Goal: Information Seeking & Learning: Learn about a topic

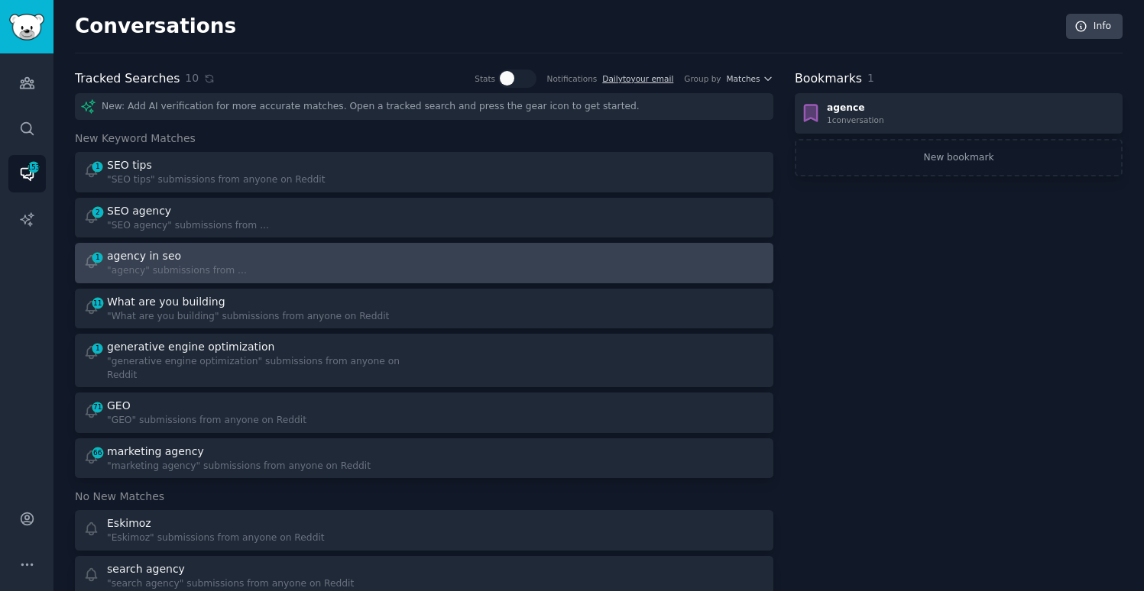
click at [202, 258] on div "agency in seo" at bounding box center [177, 256] width 140 height 16
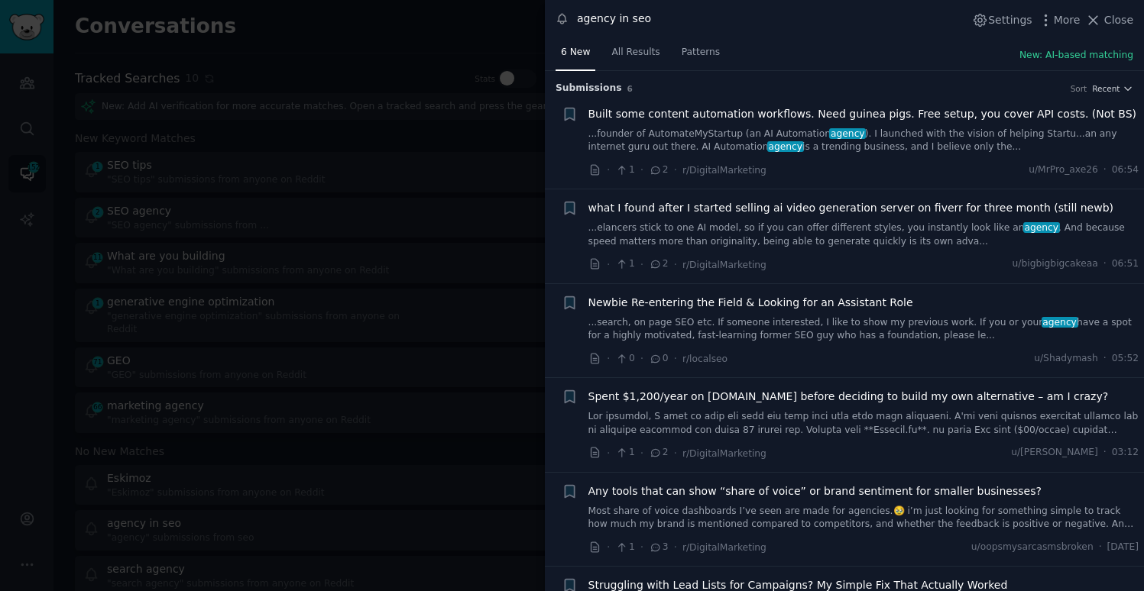
click at [484, 155] on div at bounding box center [572, 295] width 1144 height 591
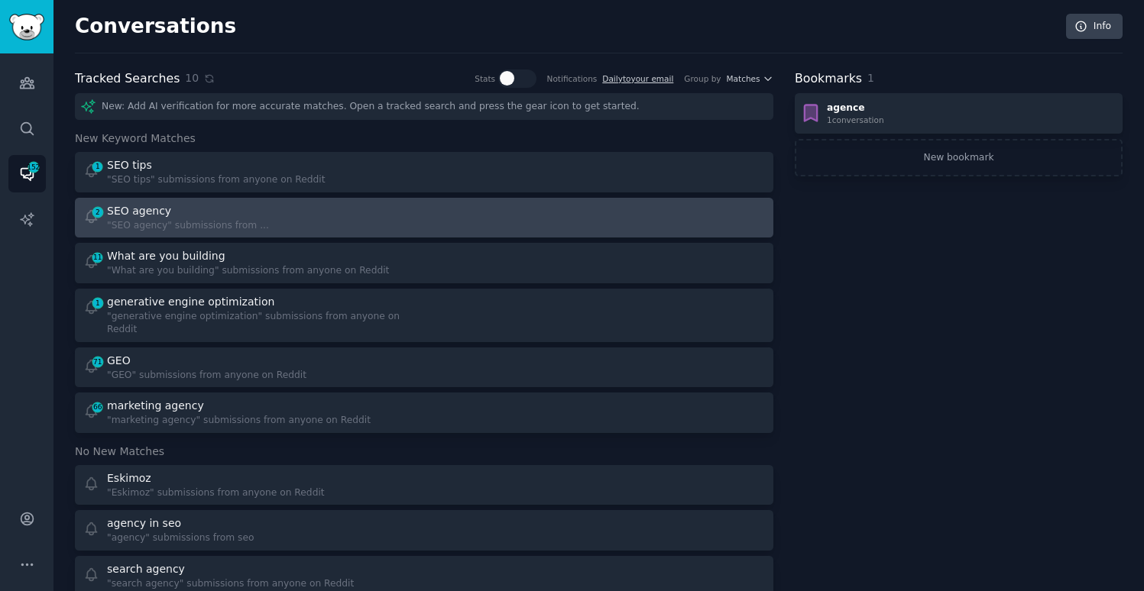
click at [245, 212] on div "SEO agency" at bounding box center [188, 211] width 162 height 16
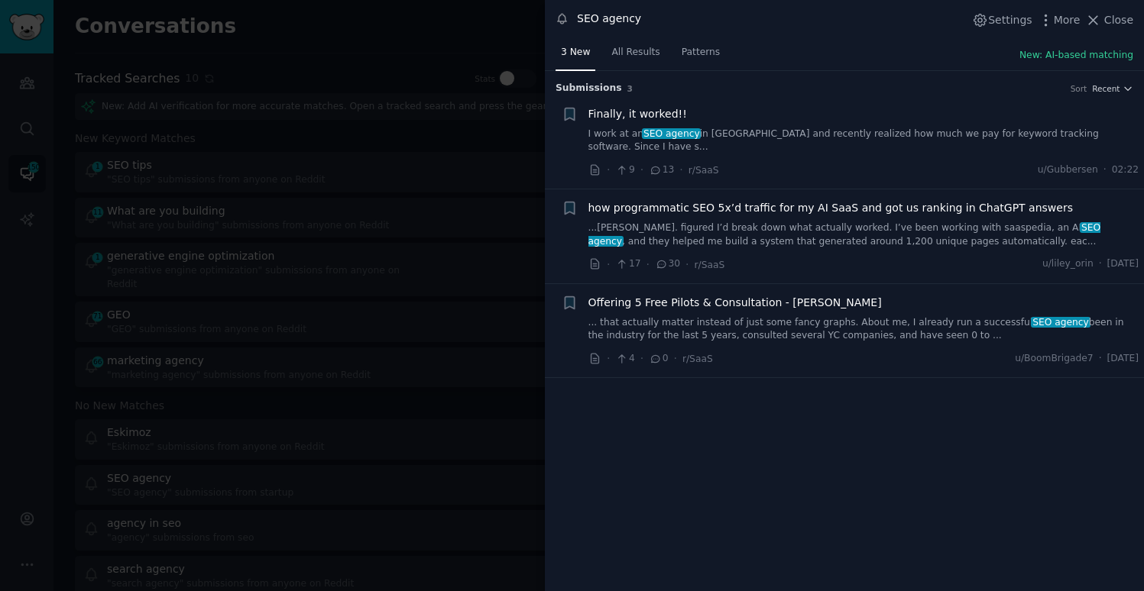
click at [813, 130] on link "I work at an SEO agency in [GEOGRAPHIC_DATA] and recently realized how much we …" at bounding box center [863, 141] width 551 height 27
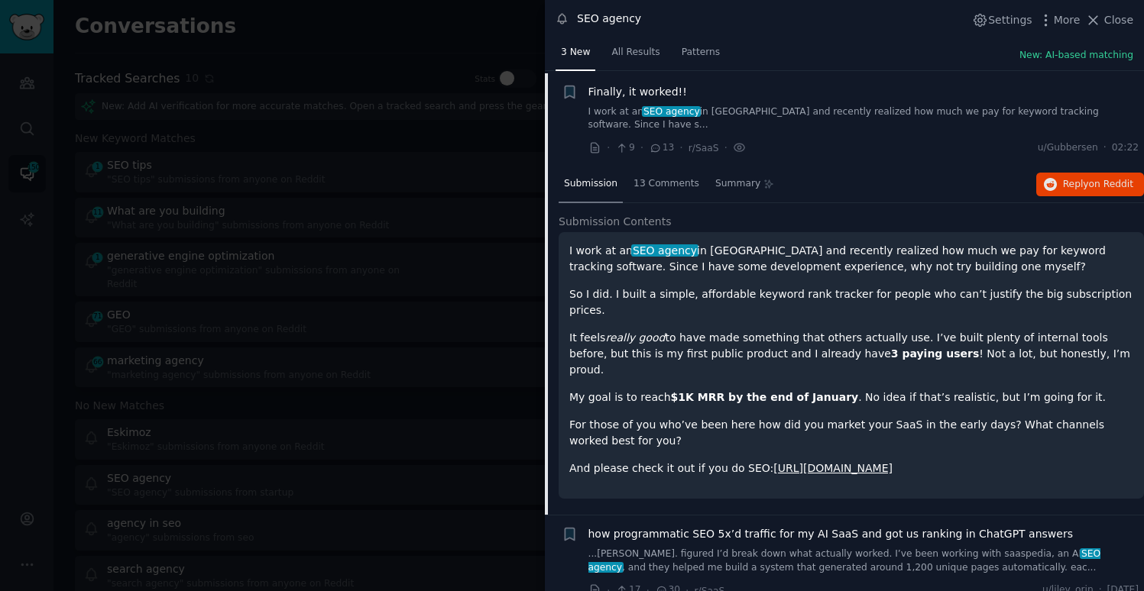
scroll to position [24, 0]
click at [1049, 171] on button "Reply on Reddit" at bounding box center [1090, 183] width 108 height 24
click at [361, 182] on div at bounding box center [572, 295] width 1144 height 591
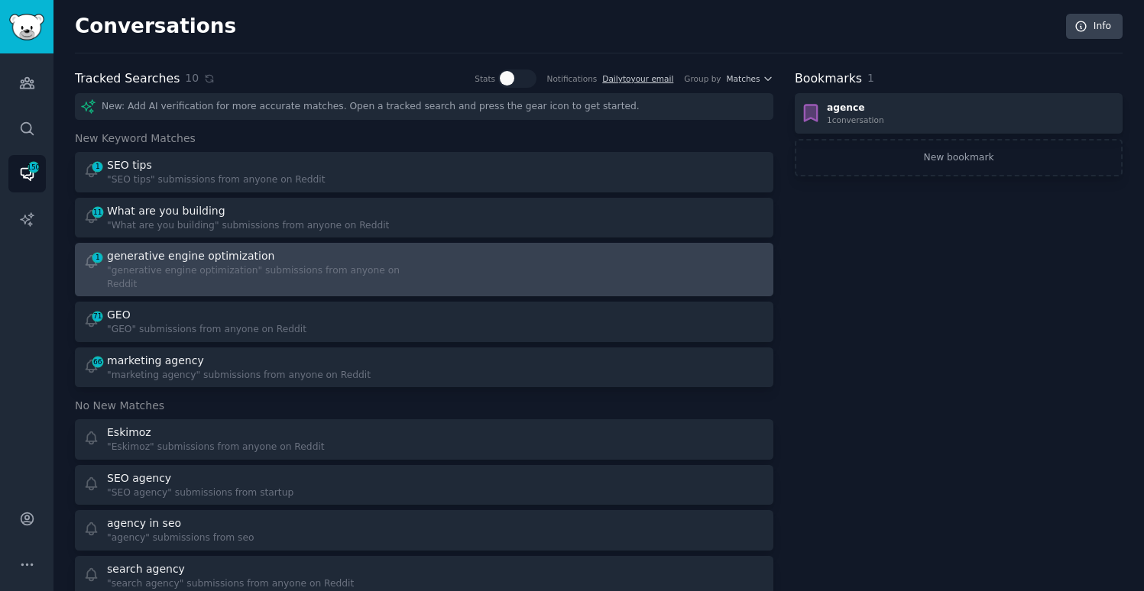
click at [235, 257] on div "generative engine optimization" at bounding box center [190, 256] width 167 height 16
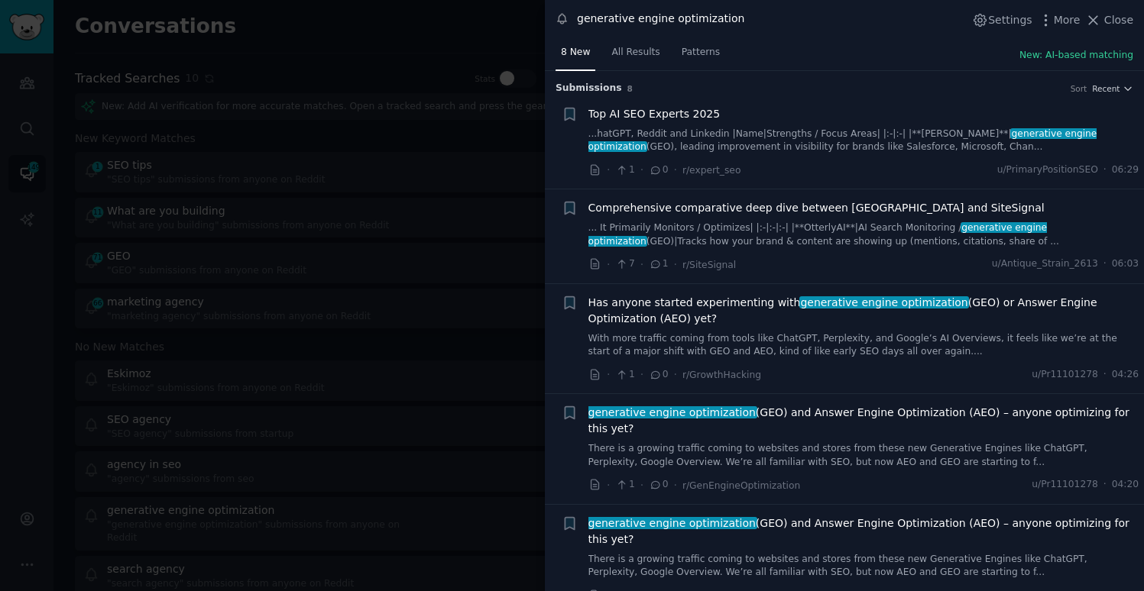
click at [704, 134] on link "...hatGPT, Reddit and Linkedin |Name|Strengths / Focus Areas| |:-|:-| |**[PERSO…" at bounding box center [863, 141] width 551 height 27
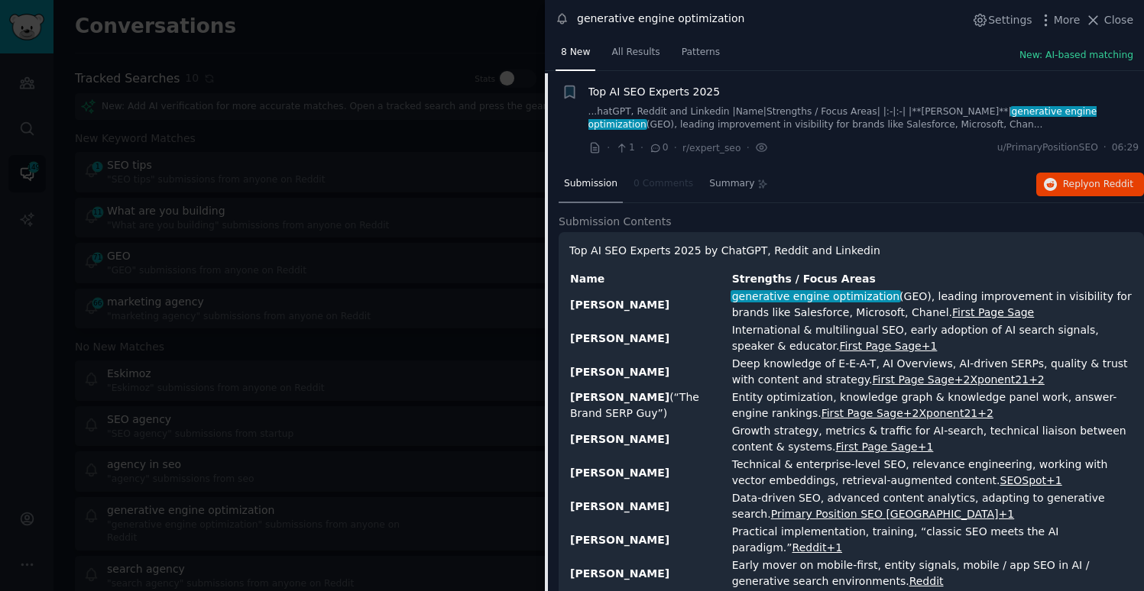
scroll to position [24, 0]
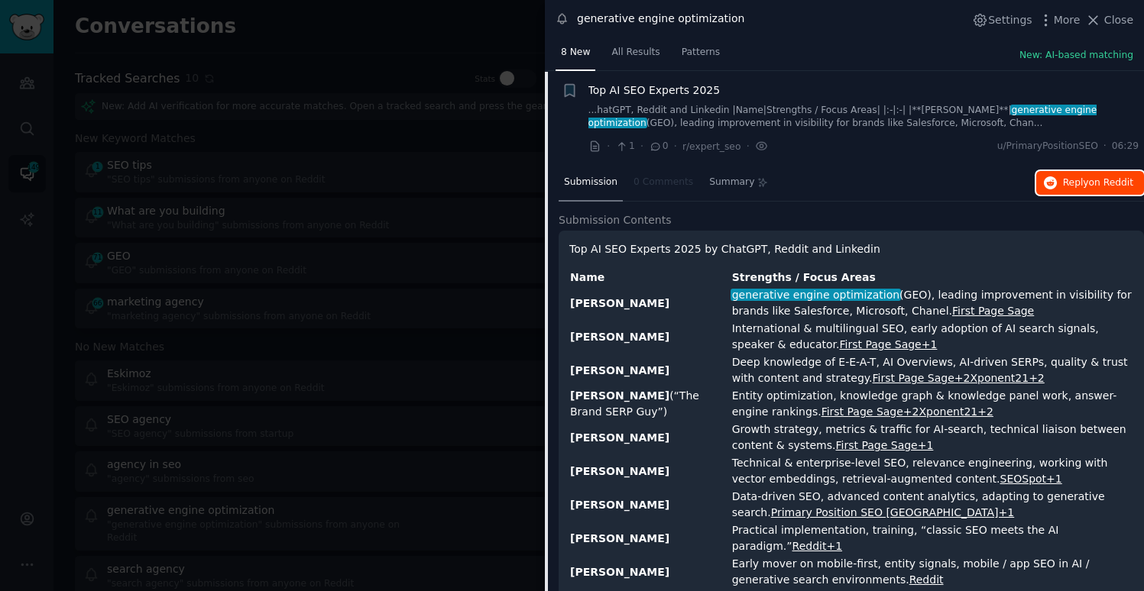
click at [1066, 189] on button "Reply on Reddit" at bounding box center [1090, 183] width 108 height 24
click at [426, 276] on div at bounding box center [572, 295] width 1144 height 591
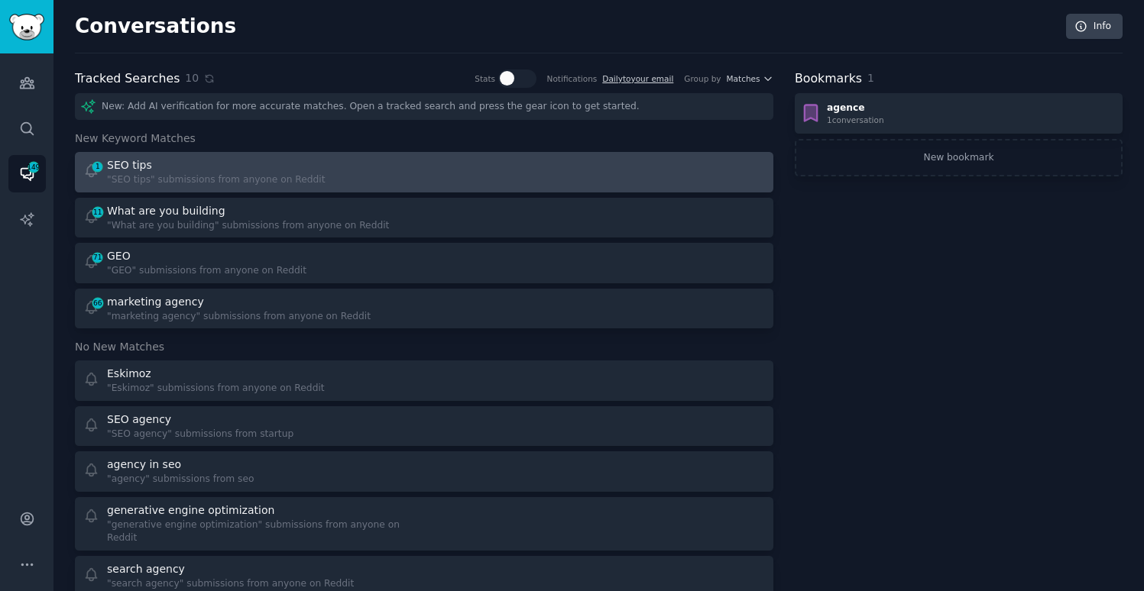
click at [200, 176] on div ""SEO tips" submissions from anyone on Reddit" at bounding box center [216, 180] width 219 height 14
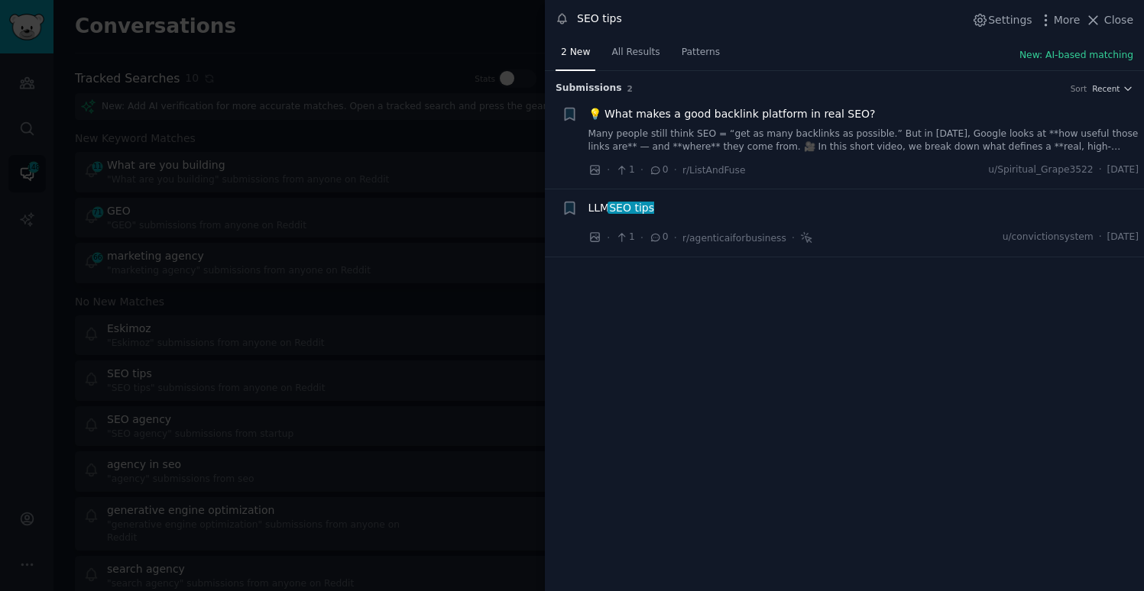
click at [644, 208] on span "SEO tips" at bounding box center [630, 208] width 47 height 12
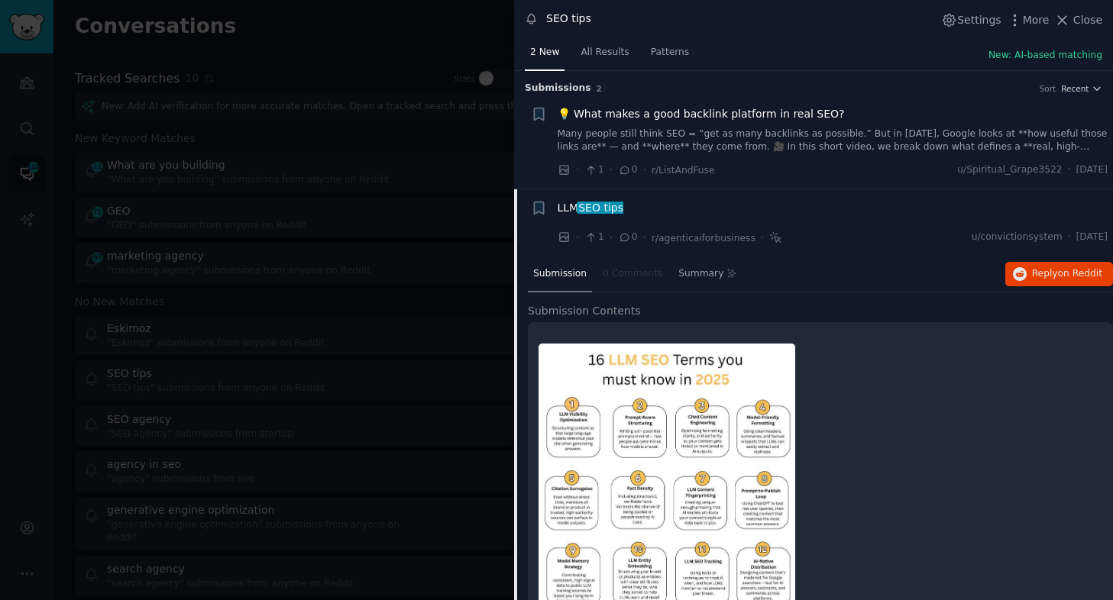
click at [465, 257] on div at bounding box center [556, 300] width 1113 height 600
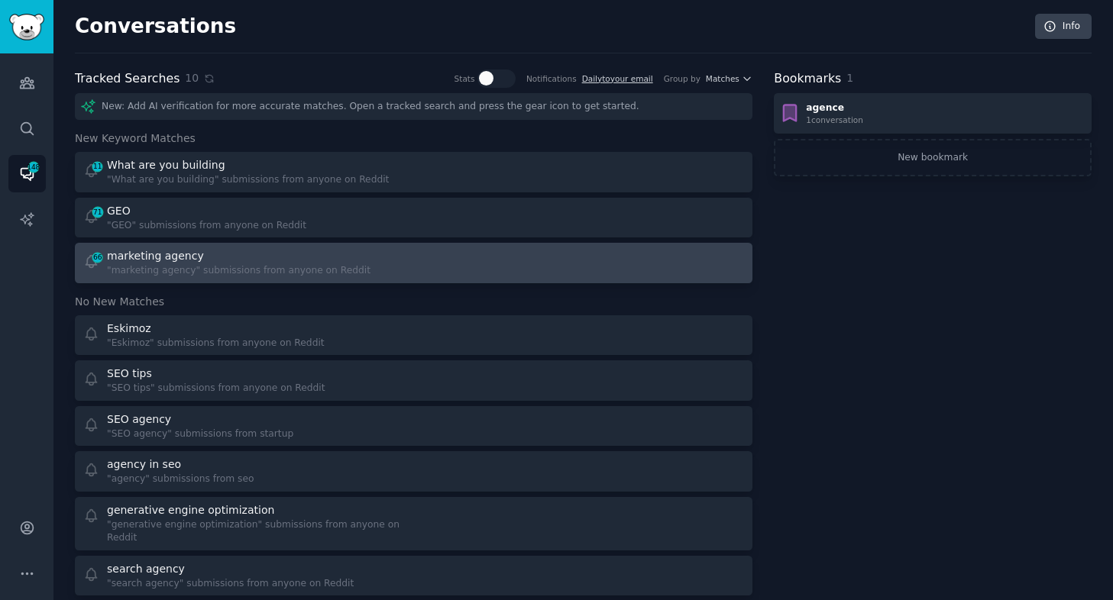
click at [230, 255] on div "marketing agency" at bounding box center [239, 256] width 264 height 16
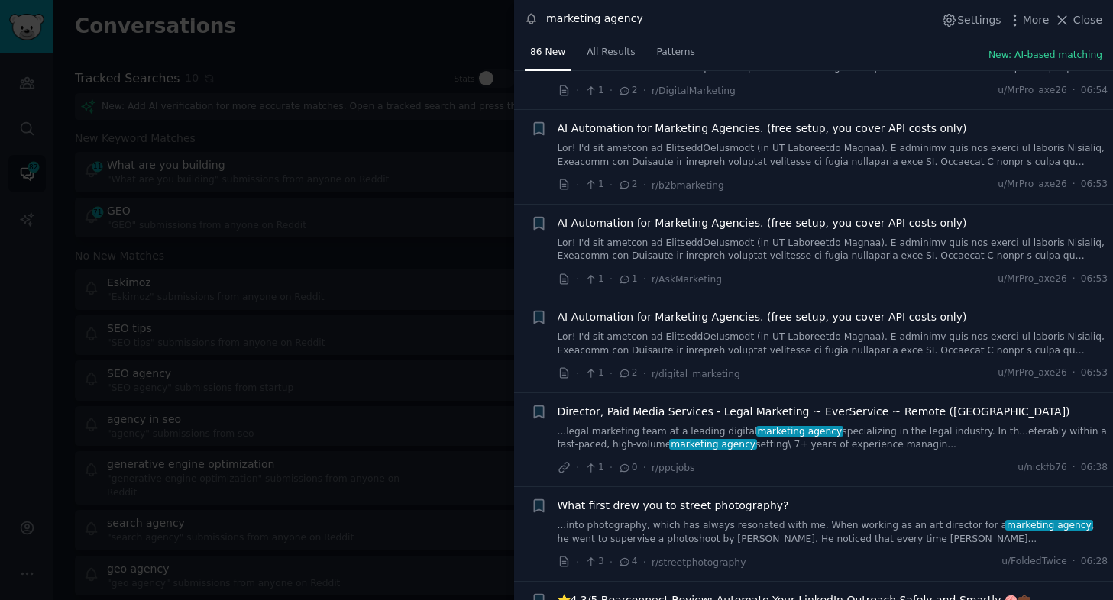
scroll to position [76, 0]
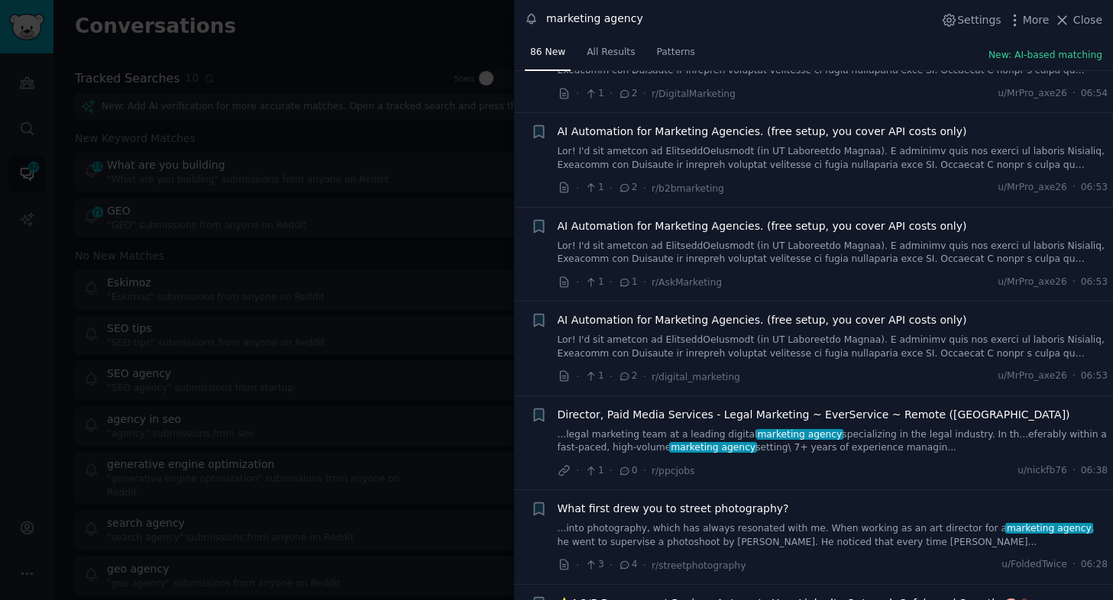
click at [345, 256] on div at bounding box center [556, 300] width 1113 height 600
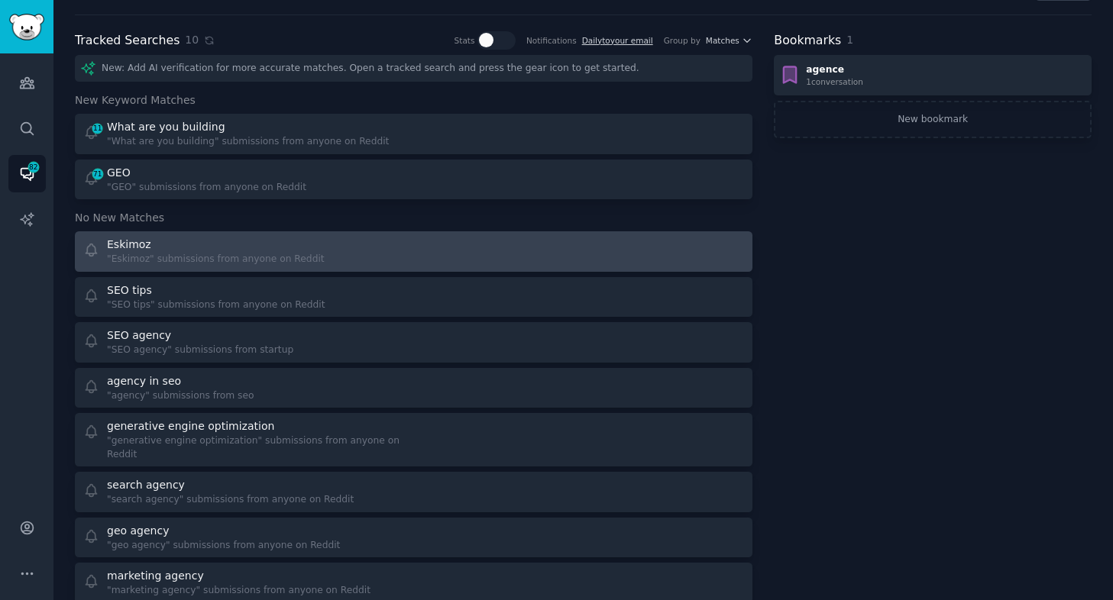
scroll to position [64, 0]
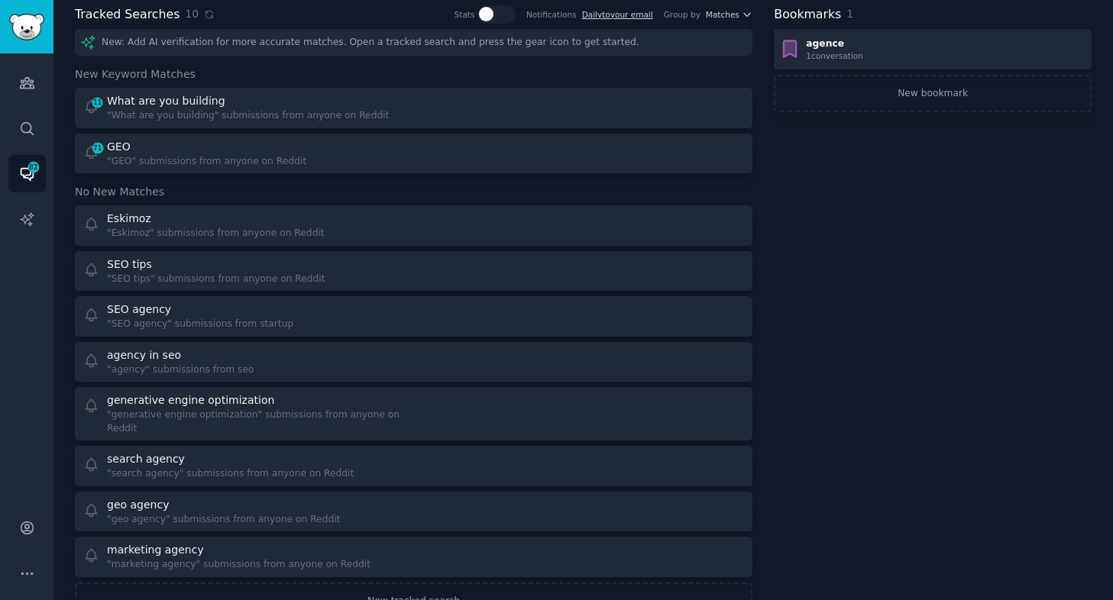
click at [116, 193] on span "No New Matches" at bounding box center [119, 192] width 89 height 16
click at [147, 193] on span "No New Matches" at bounding box center [119, 192] width 89 height 16
drag, startPoint x: 164, startPoint y: 193, endPoint x: 108, endPoint y: 193, distance: 55.8
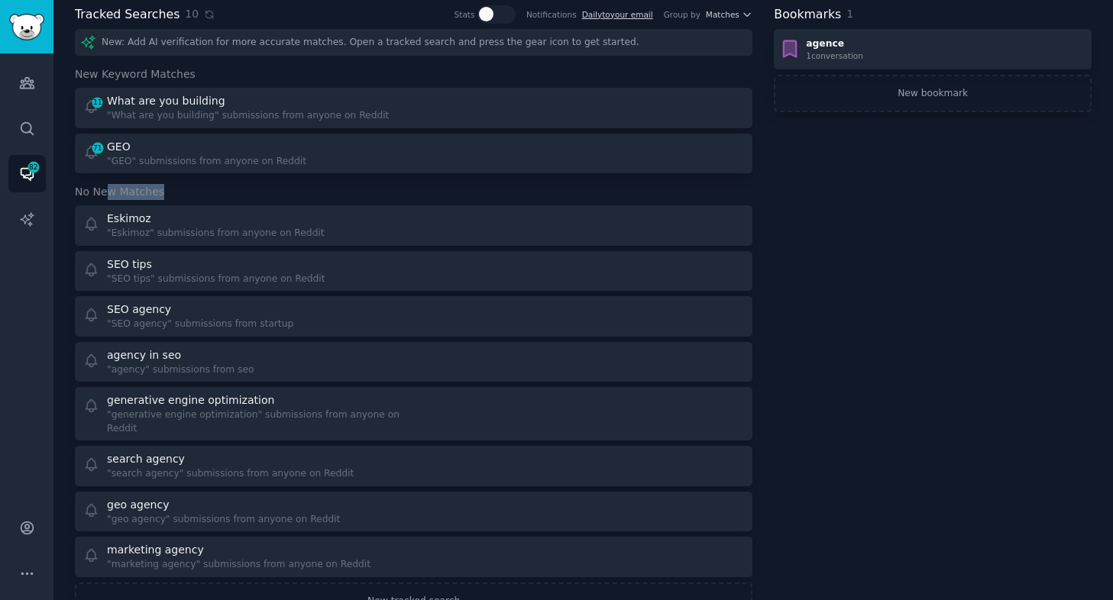
click at [108, 193] on h3 "No New Matches" at bounding box center [414, 192] width 678 height 16
drag, startPoint x: 77, startPoint y: 189, endPoint x: 167, endPoint y: 188, distance: 90.2
click at [168, 188] on h3 "No New Matches" at bounding box center [414, 192] width 678 height 16
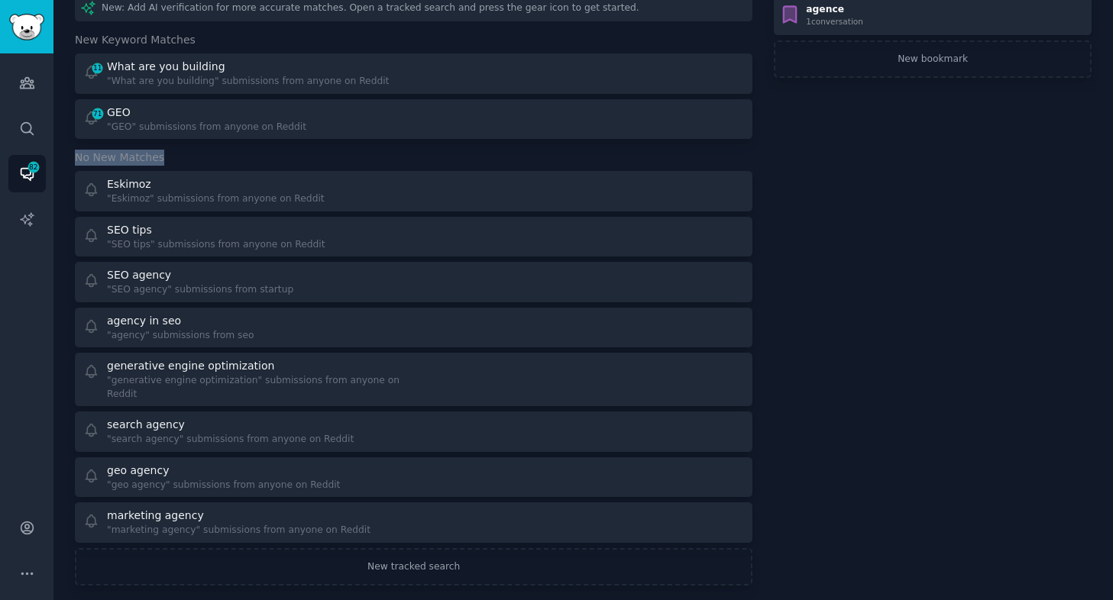
scroll to position [0, 0]
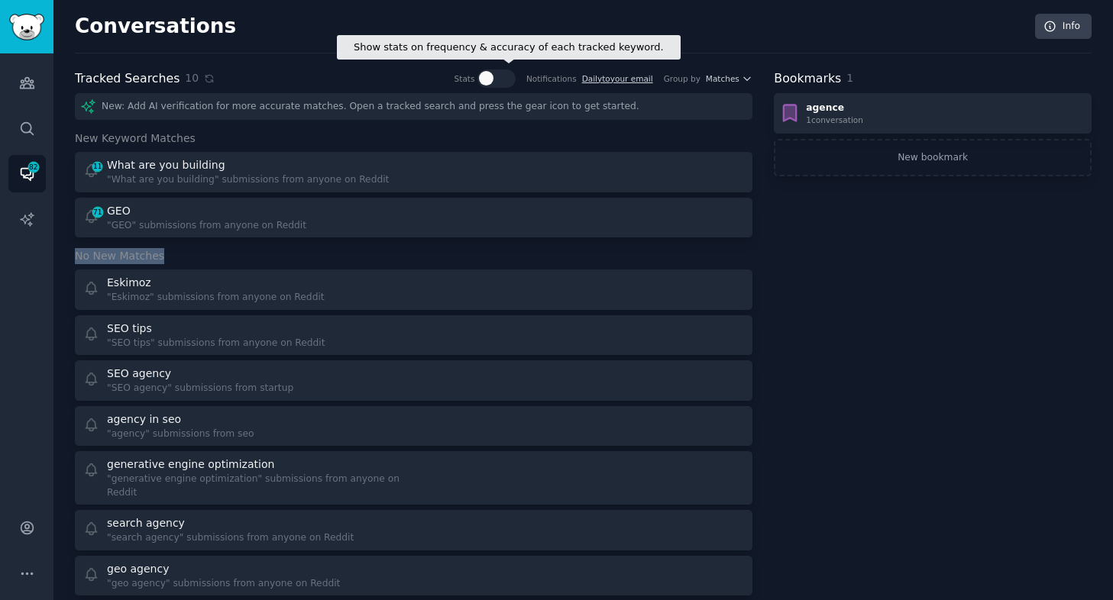
click at [500, 80] on div at bounding box center [503, 78] width 8 height 15
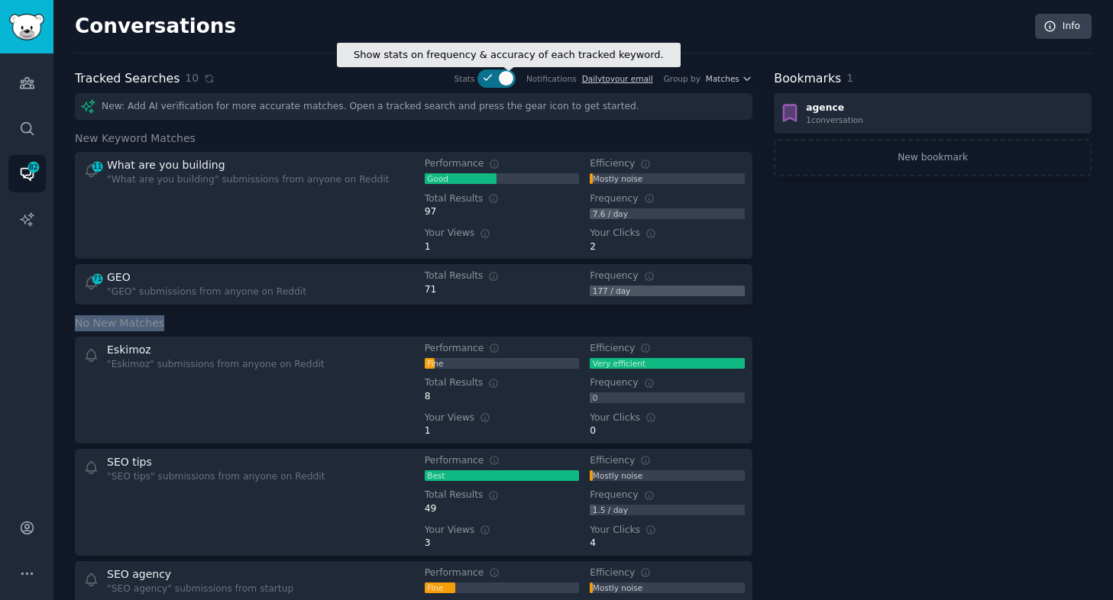
click at [500, 80] on div at bounding box center [503, 78] width 8 height 15
checkbox input "false"
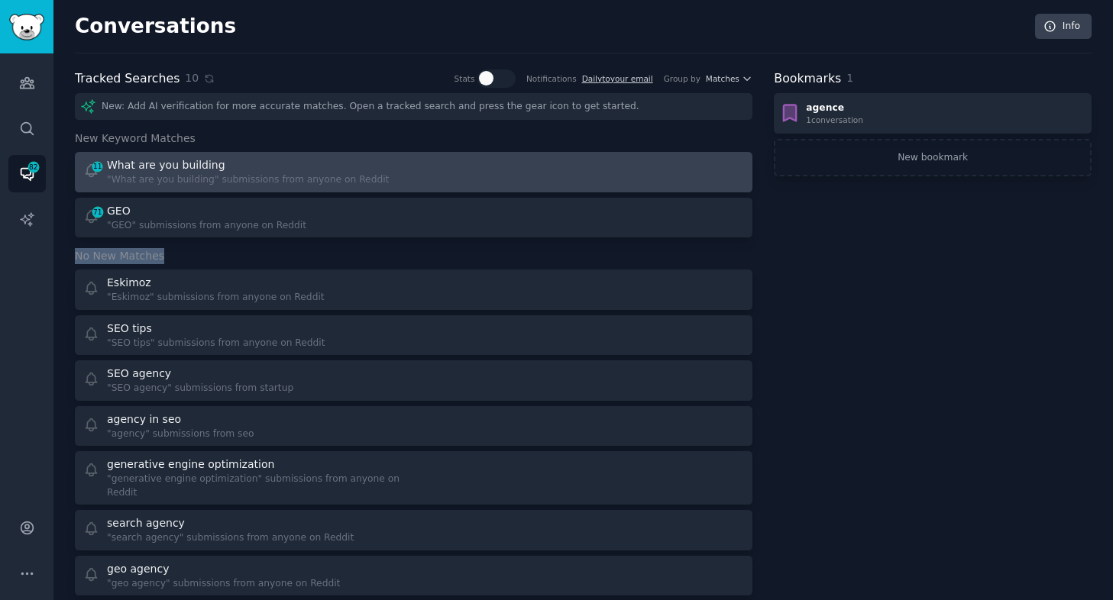
click at [270, 168] on div "What are you building" at bounding box center [248, 165] width 282 height 16
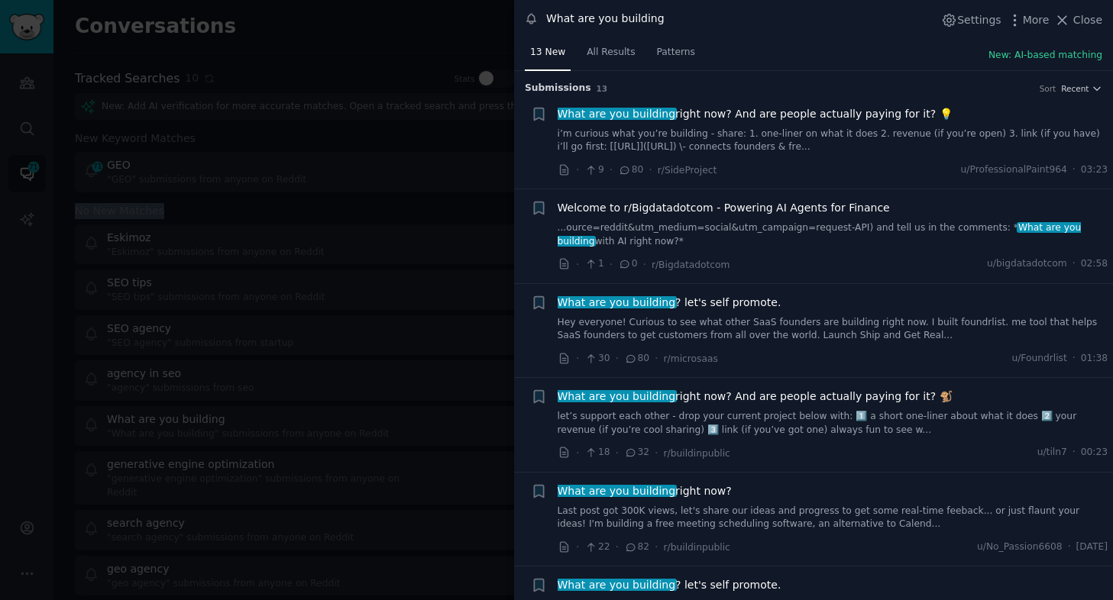
click at [764, 128] on link "i’m curious what you’re building - share: 1. one-liner on what it does 2. reven…" at bounding box center [833, 141] width 551 height 27
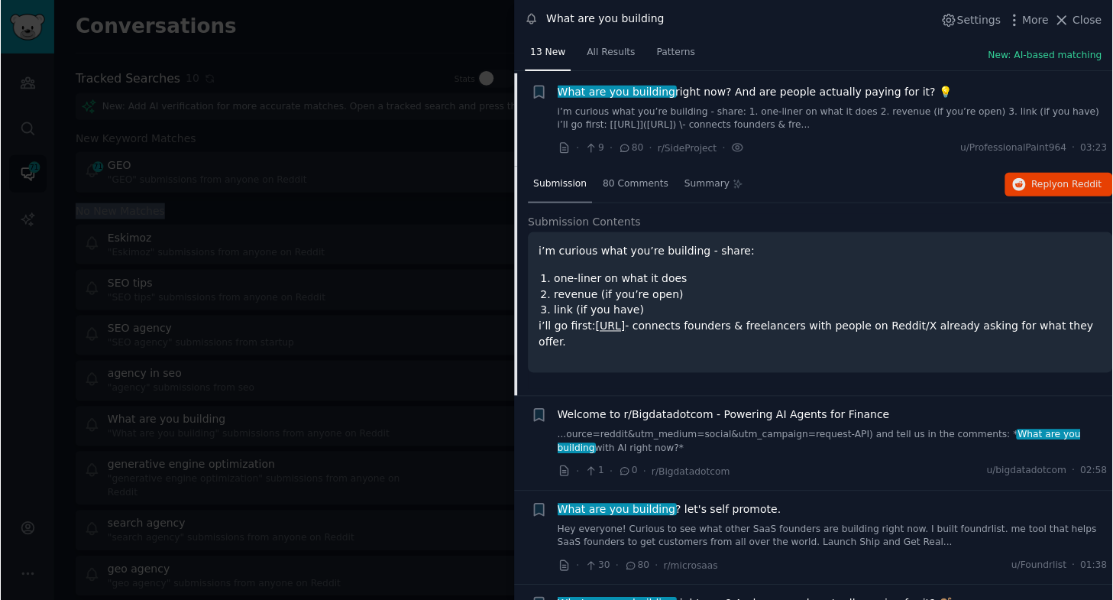
scroll to position [24, 0]
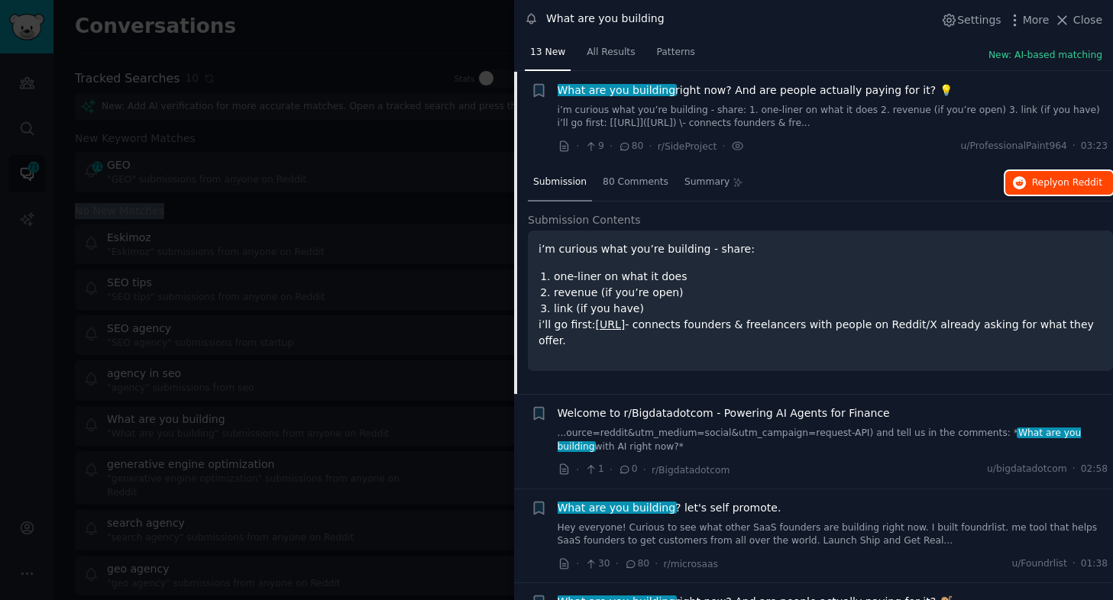
click at [1032, 186] on span "Reply on Reddit" at bounding box center [1067, 183] width 70 height 14
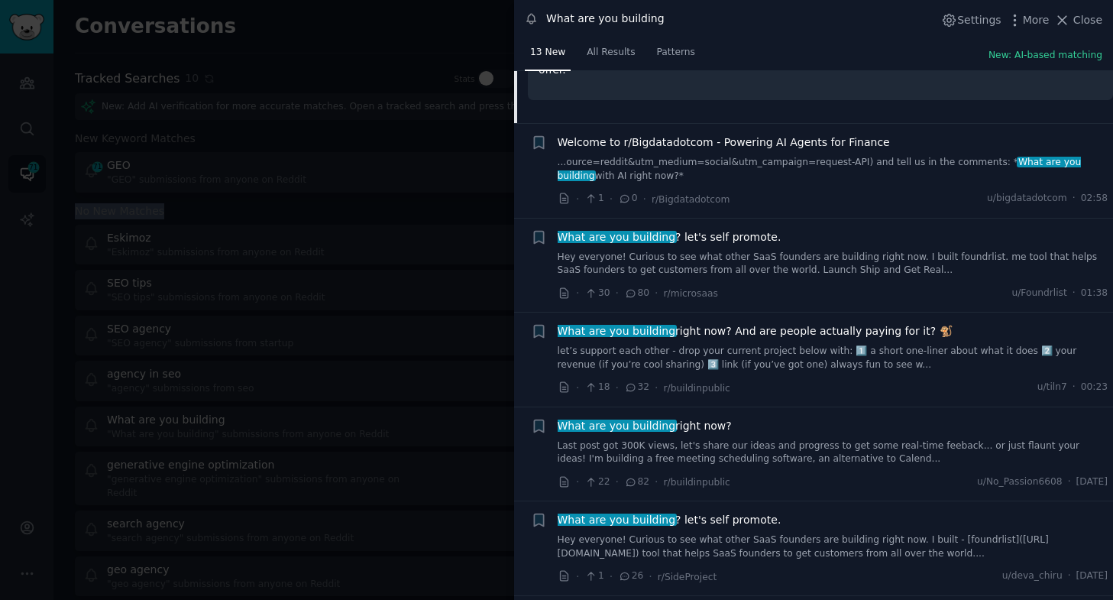
scroll to position [0, 0]
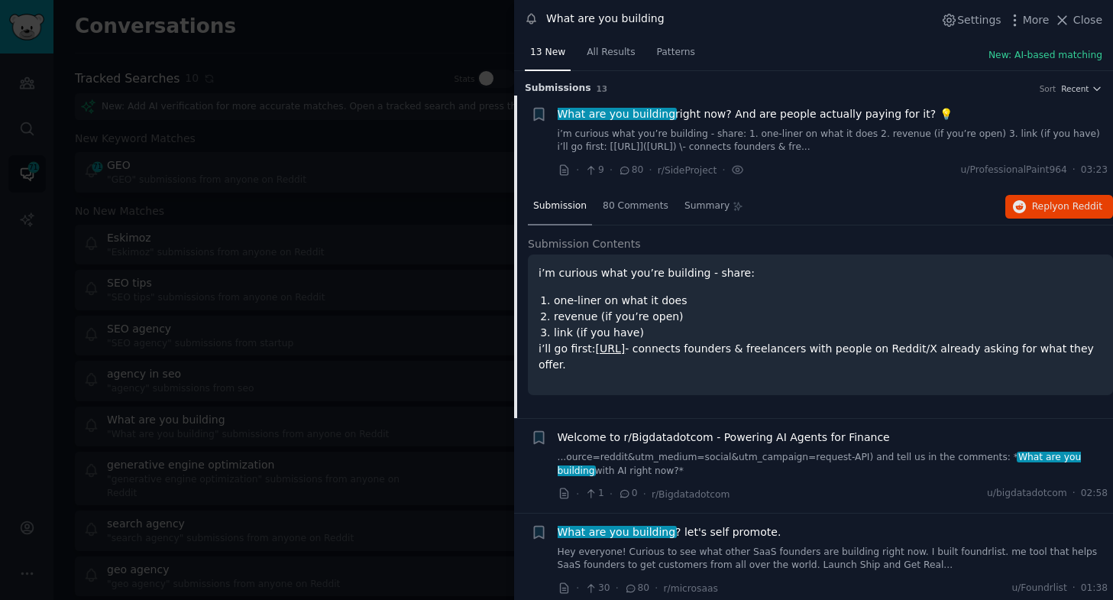
click at [478, 248] on div at bounding box center [556, 300] width 1113 height 600
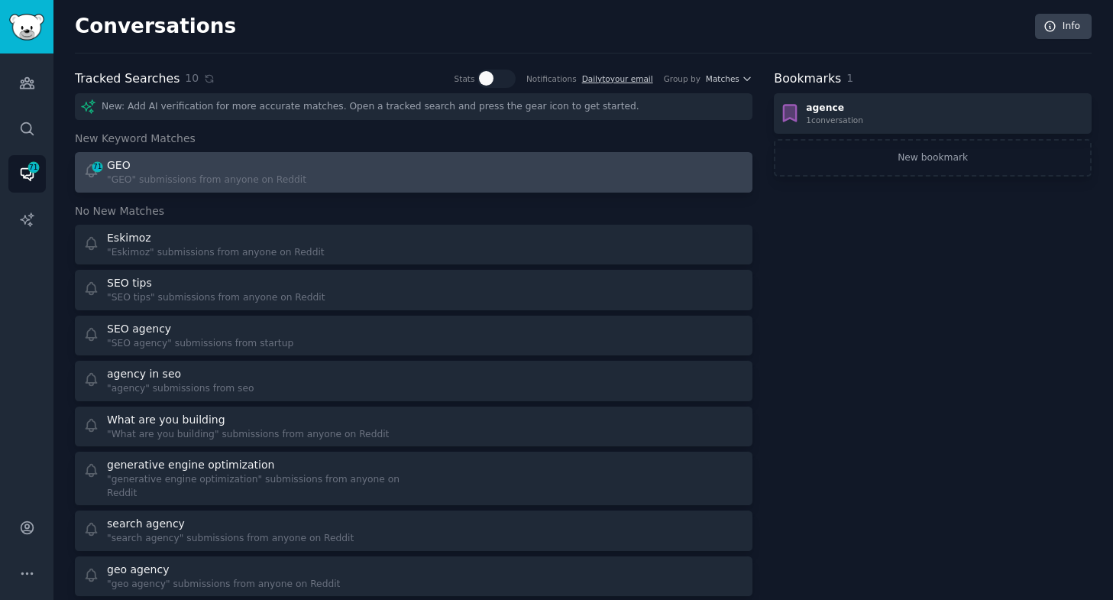
click at [177, 176] on div ""GEO" submissions from anyone on Reddit" at bounding box center [206, 180] width 199 height 14
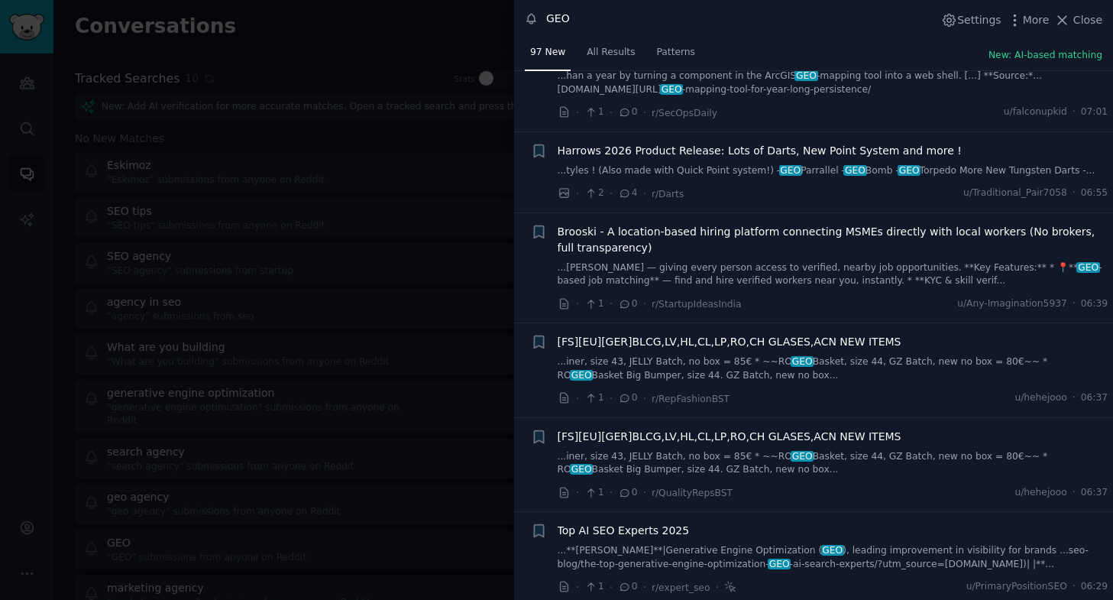
scroll to position [903, 0]
click at [358, 422] on div at bounding box center [556, 300] width 1113 height 600
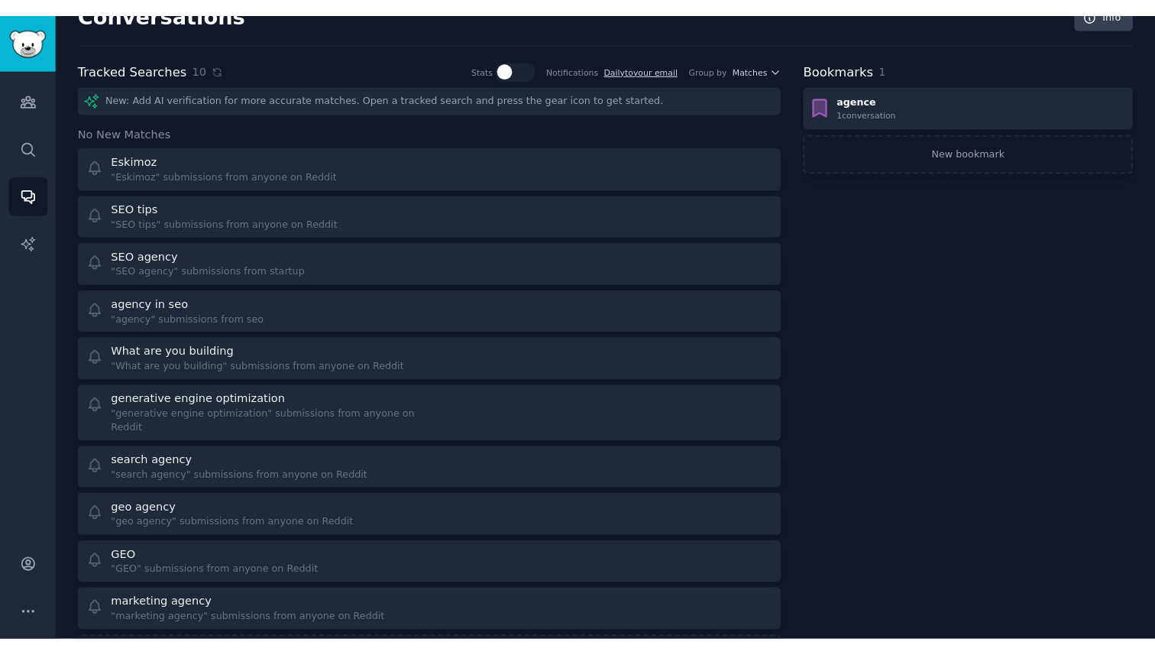
scroll to position [38, 0]
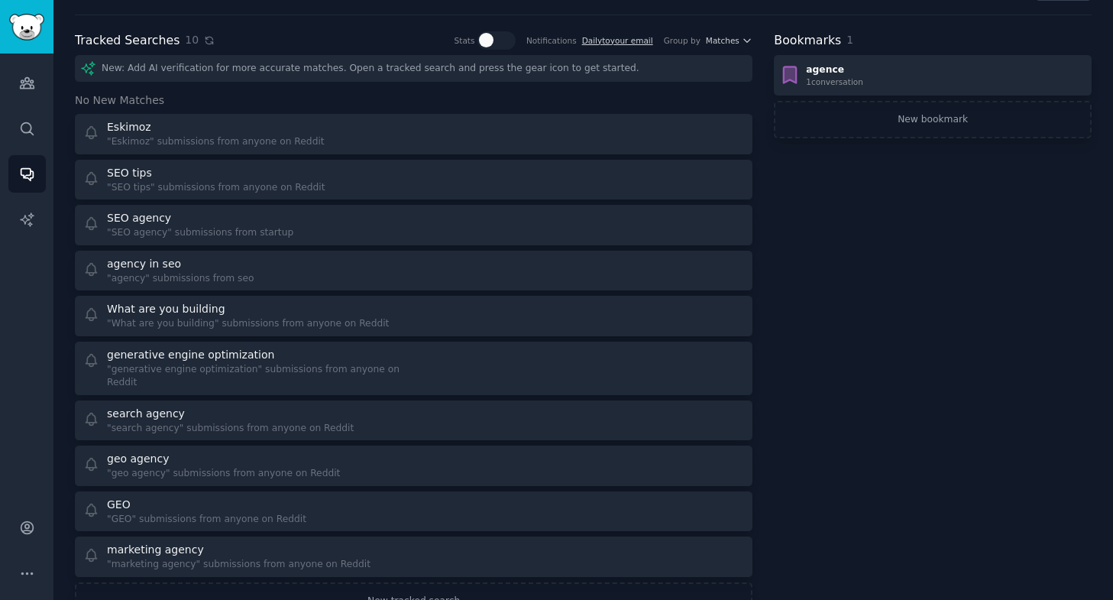
click at [204, 44] on icon at bounding box center [209, 40] width 11 height 11
click at [291, 43] on div "Tracked Searches 10 Show stats on frequency & accuracy of each tracked keyword.…" at bounding box center [414, 40] width 678 height 19
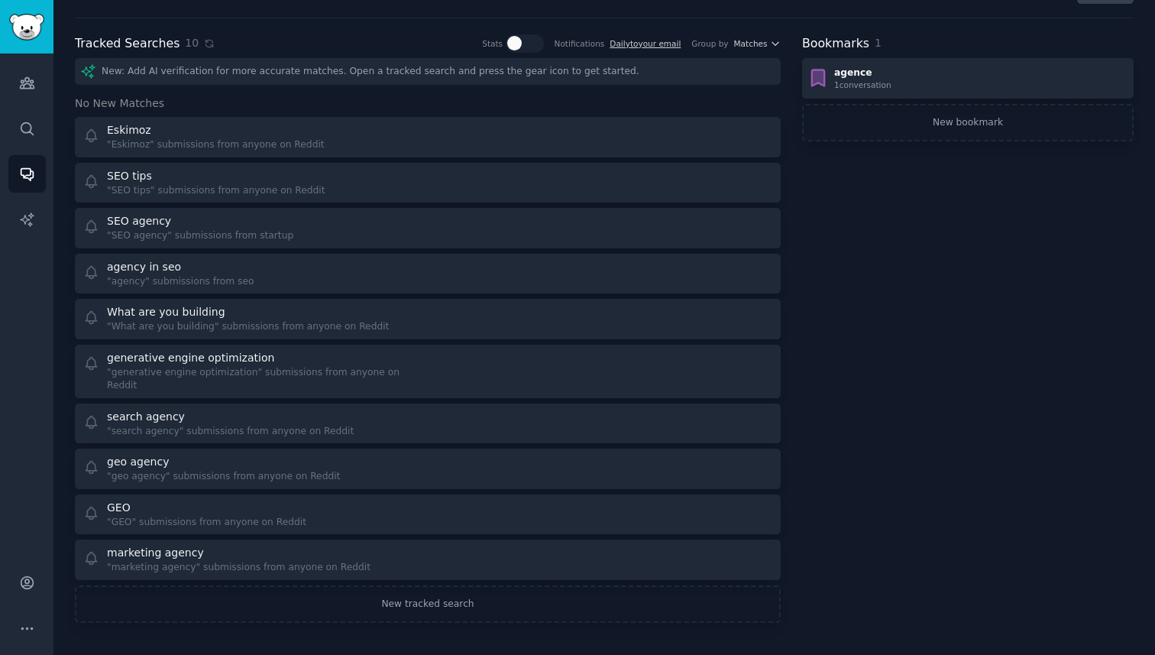
scroll to position [21, 0]
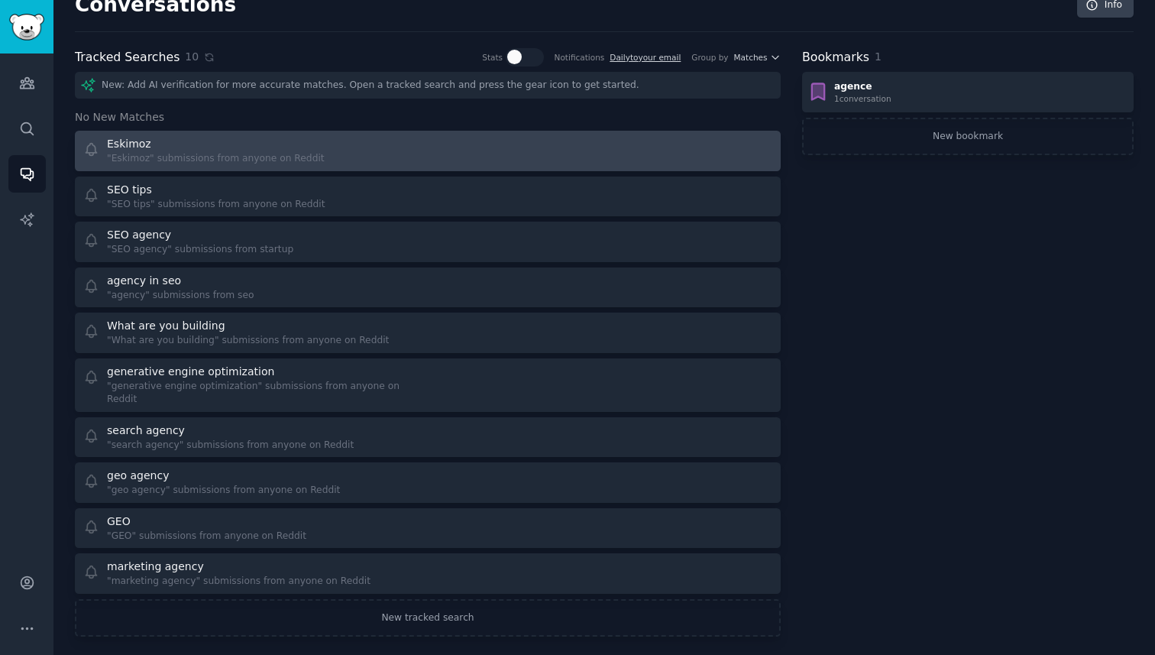
click at [209, 150] on div "Eskimoz" at bounding box center [216, 144] width 218 height 16
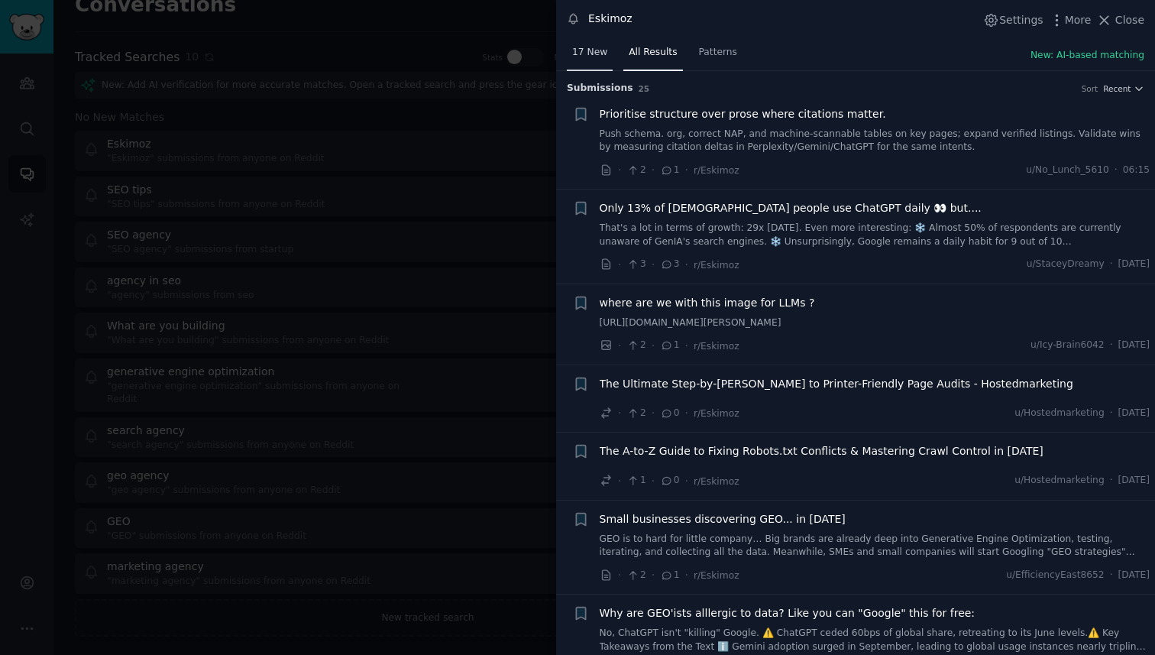
click at [589, 60] on link "17 New" at bounding box center [590, 55] width 46 height 31
click at [498, 74] on div at bounding box center [577, 327] width 1155 height 655
